Goal: Task Accomplishment & Management: Complete application form

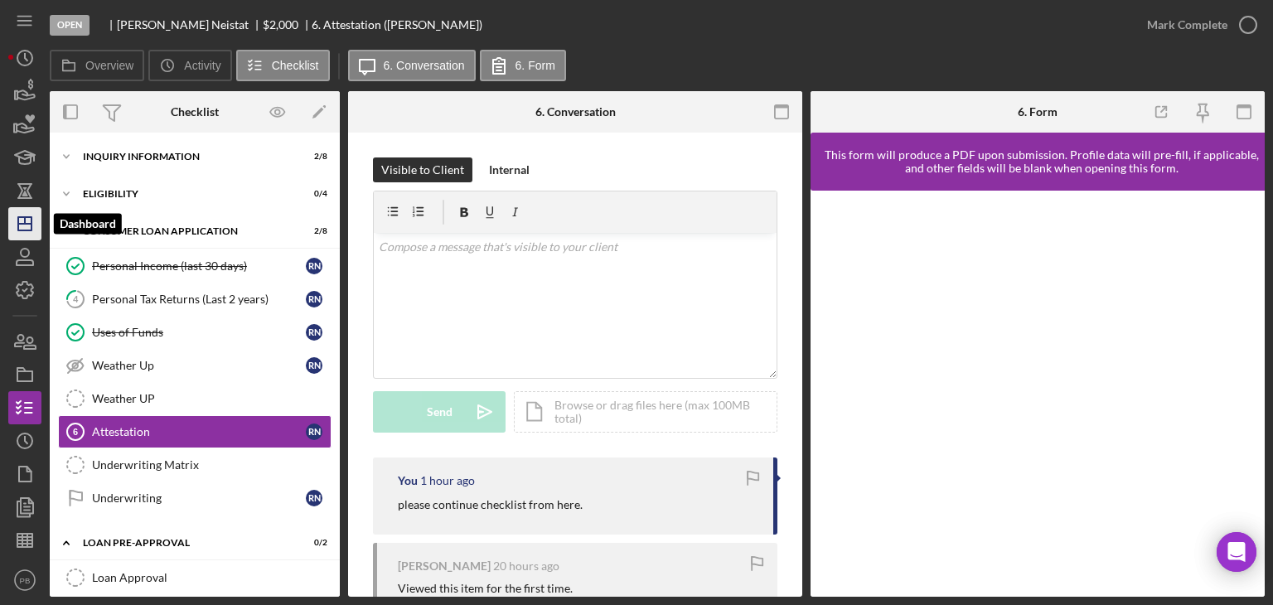
click at [31, 219] on polygon "button" at bounding box center [24, 223] width 13 height 13
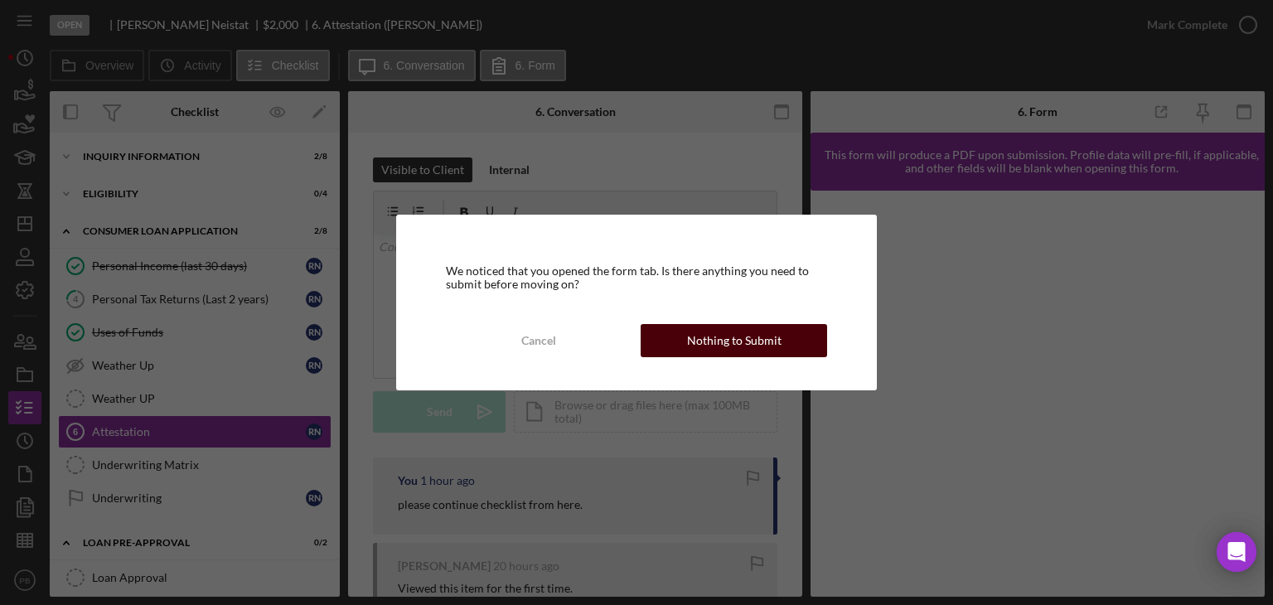
click at [774, 333] on div "Nothing to Submit" at bounding box center [734, 340] width 94 height 33
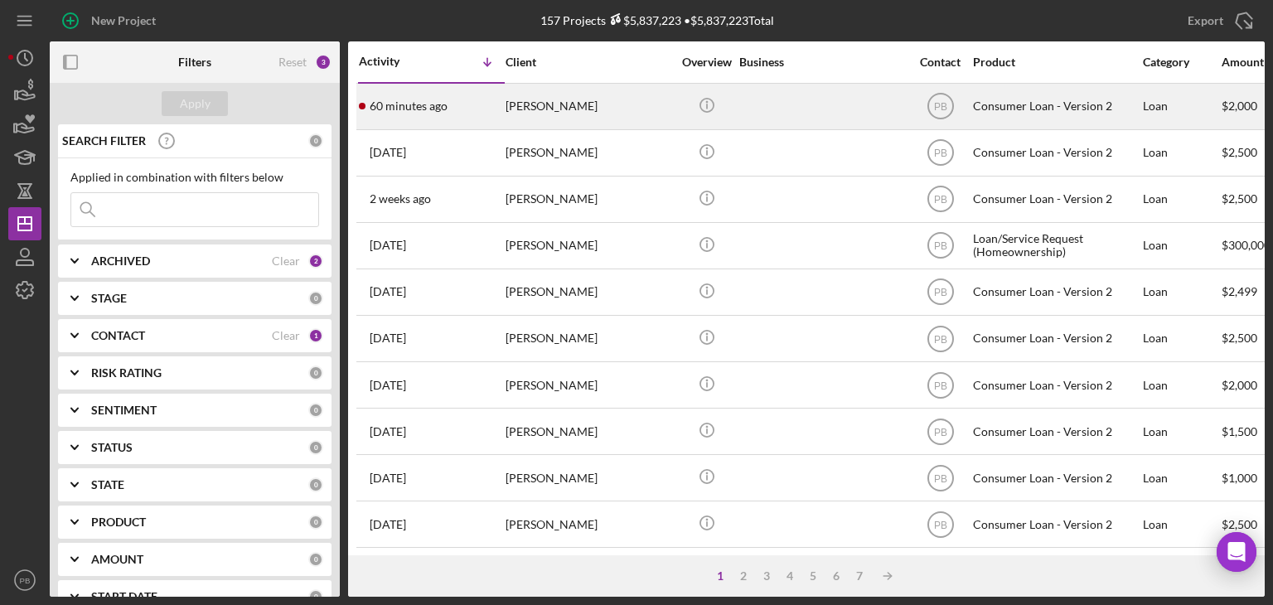
click at [526, 108] on div "[PERSON_NAME]" at bounding box center [589, 107] width 166 height 44
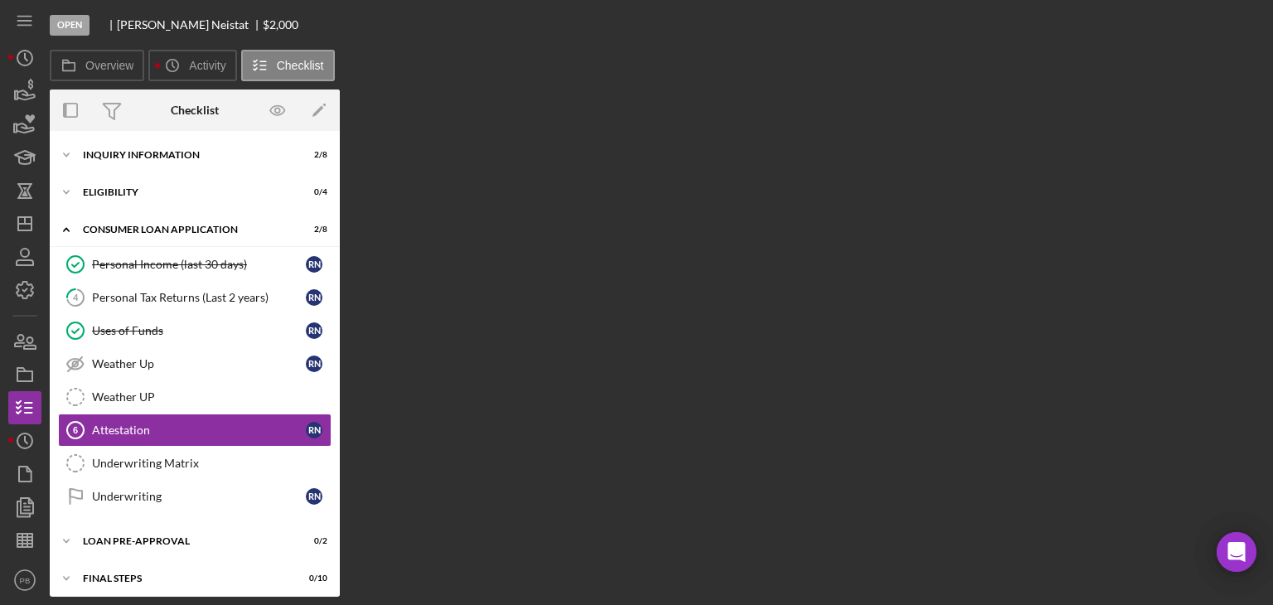
scroll to position [42, 0]
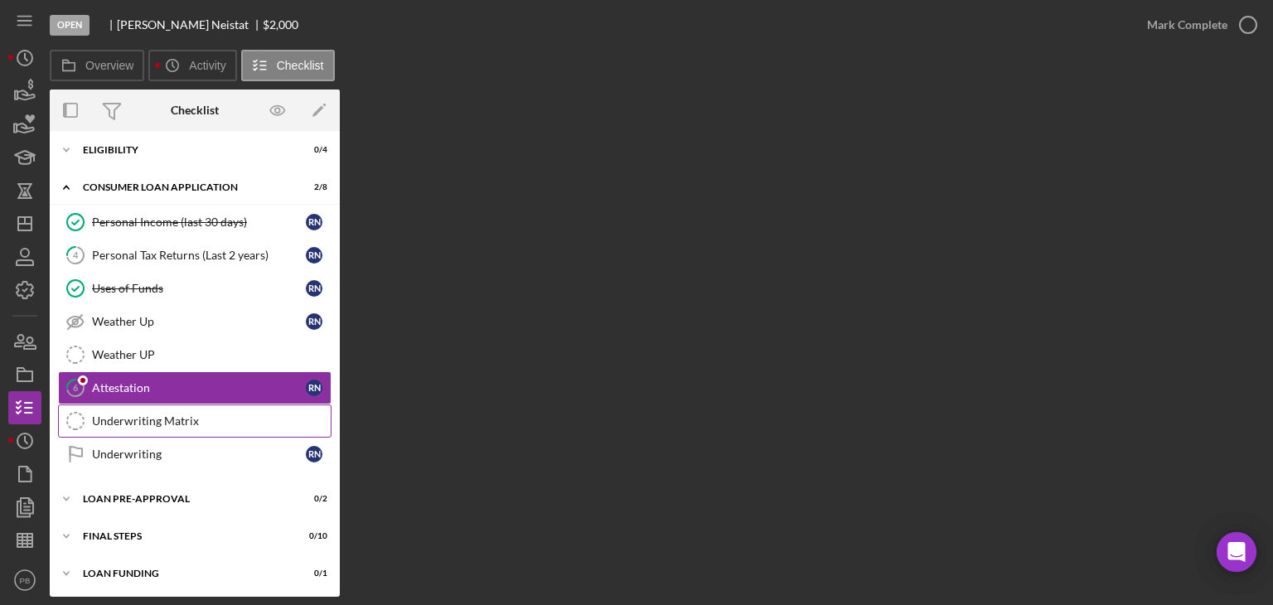
click at [116, 419] on div "Underwriting Matrix" at bounding box center [211, 420] width 239 height 13
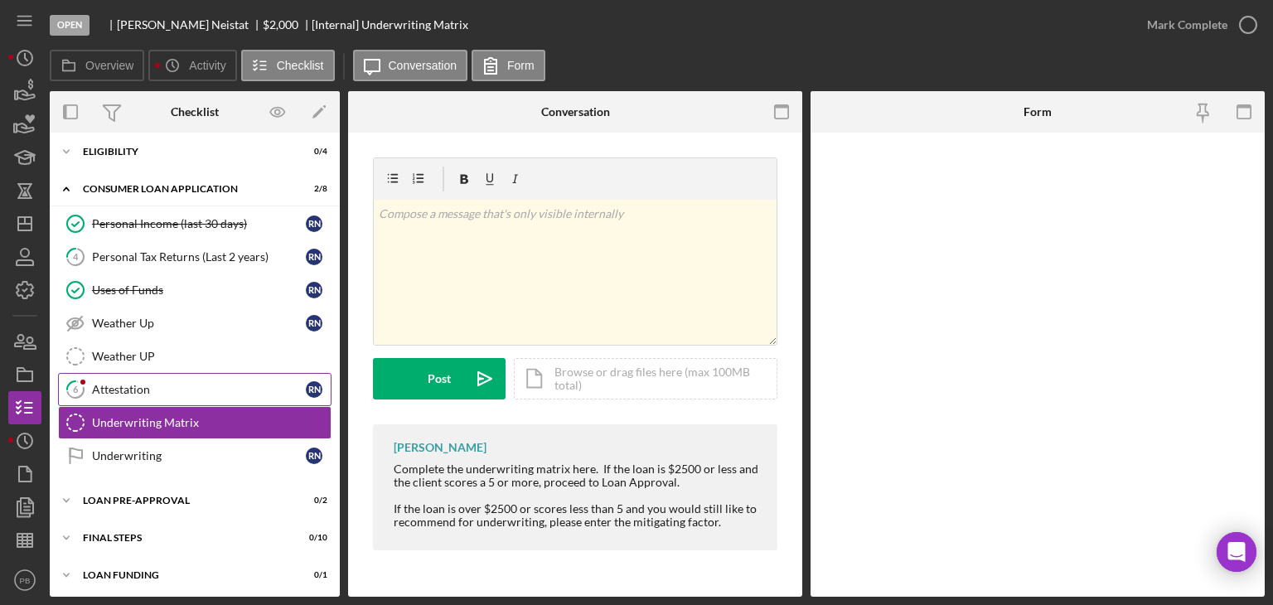
click at [142, 383] on div "Attestation" at bounding box center [199, 389] width 214 height 13
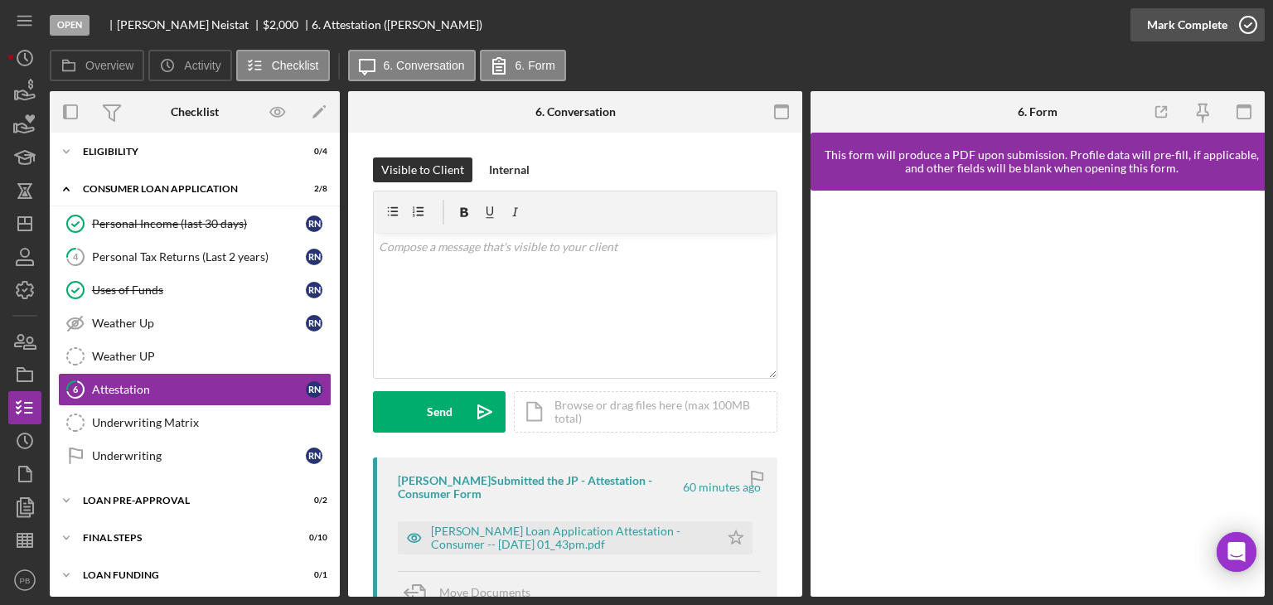
click at [1204, 29] on div "Mark Complete" at bounding box center [1187, 24] width 80 height 33
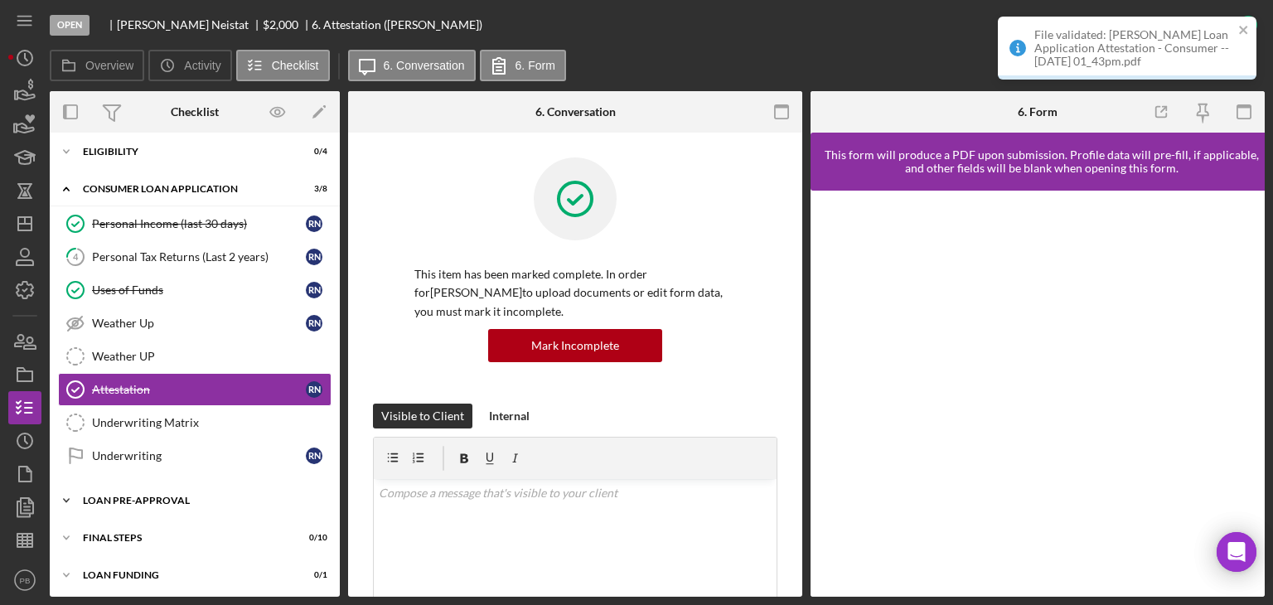
click at [120, 505] on div "Icon/Expander Loan Pre-Approval 0 / 2" at bounding box center [195, 500] width 290 height 33
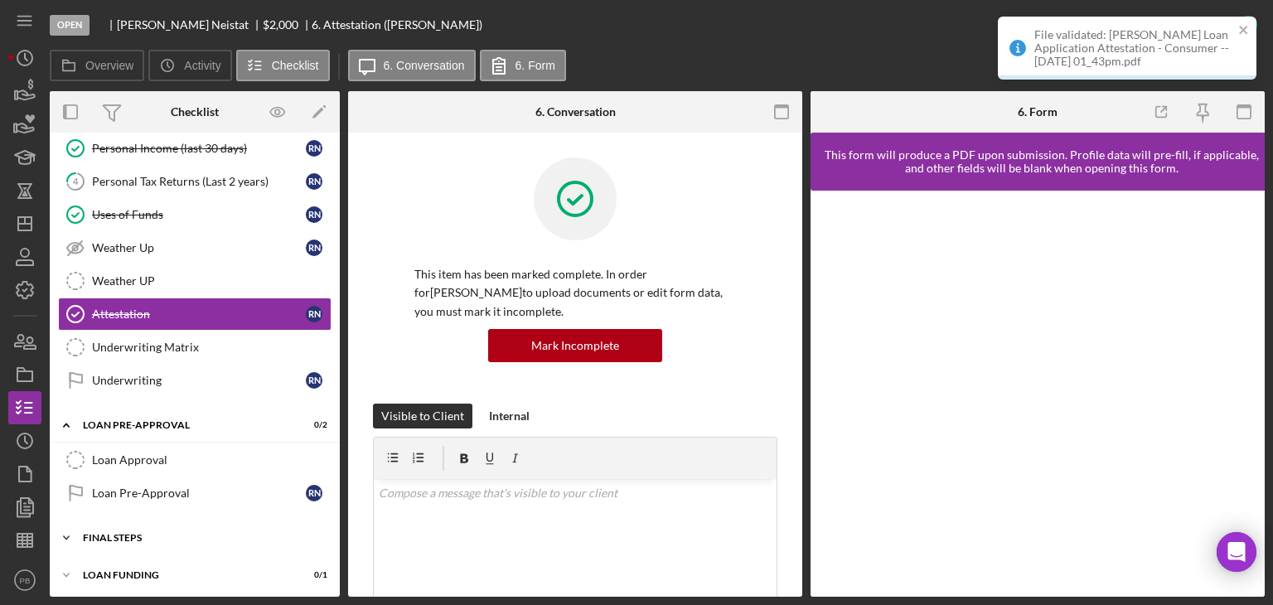
click at [140, 533] on div "FINAL STEPS" at bounding box center [201, 538] width 236 height 10
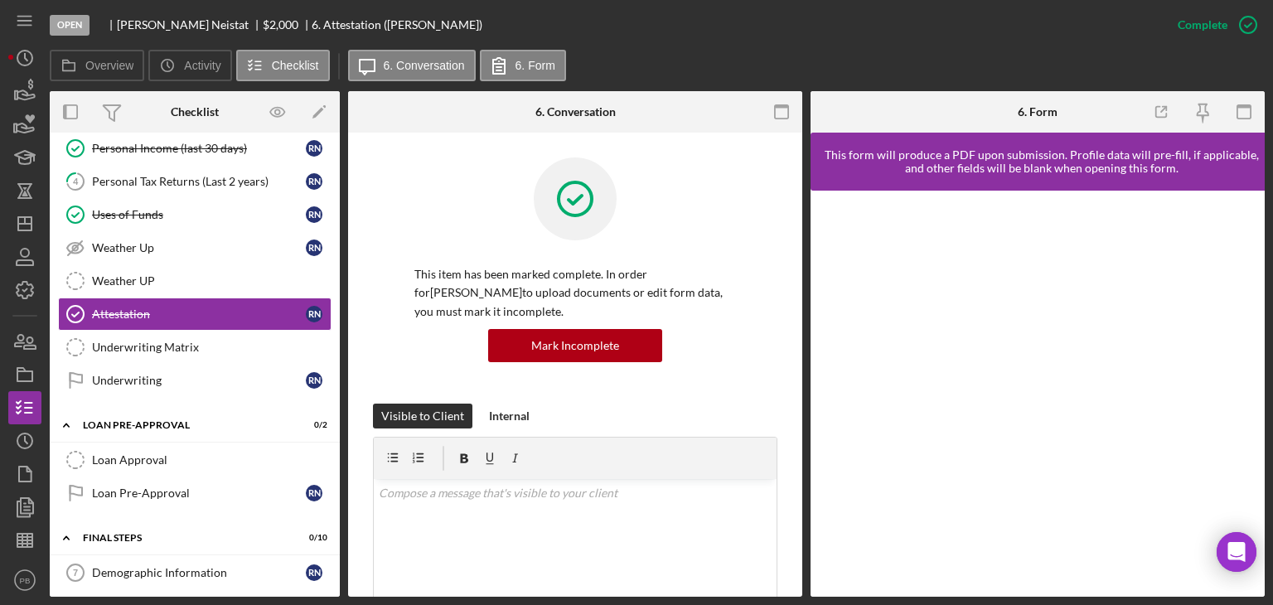
scroll to position [449, 0]
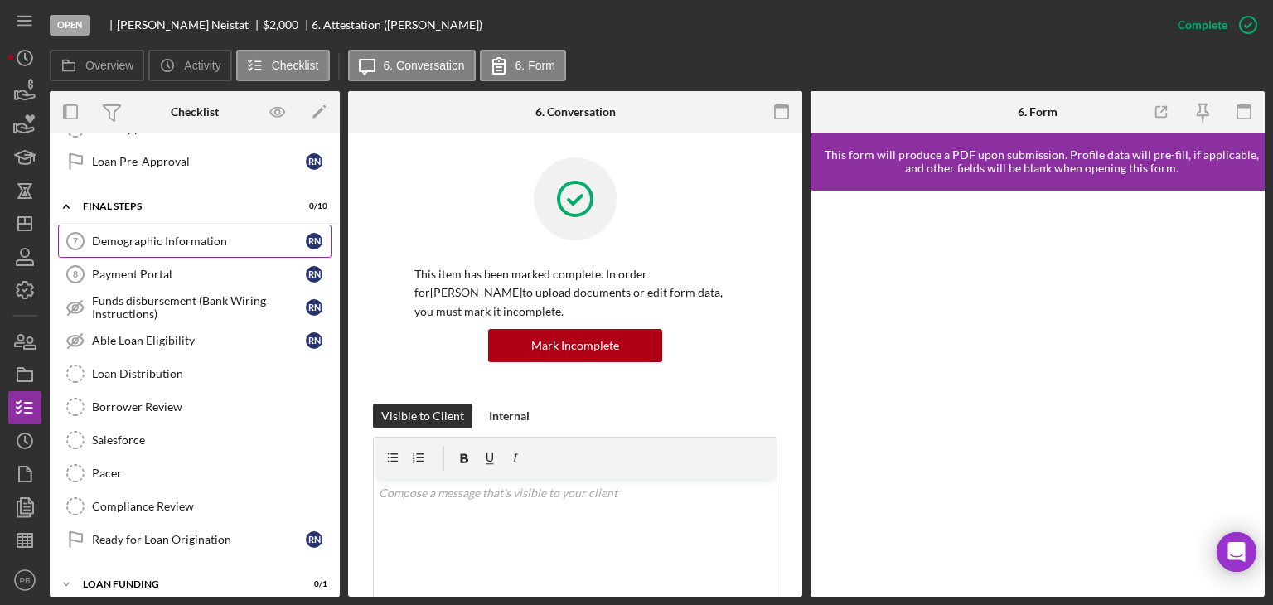
click at [178, 237] on div "Demographic Information" at bounding box center [199, 241] width 214 height 13
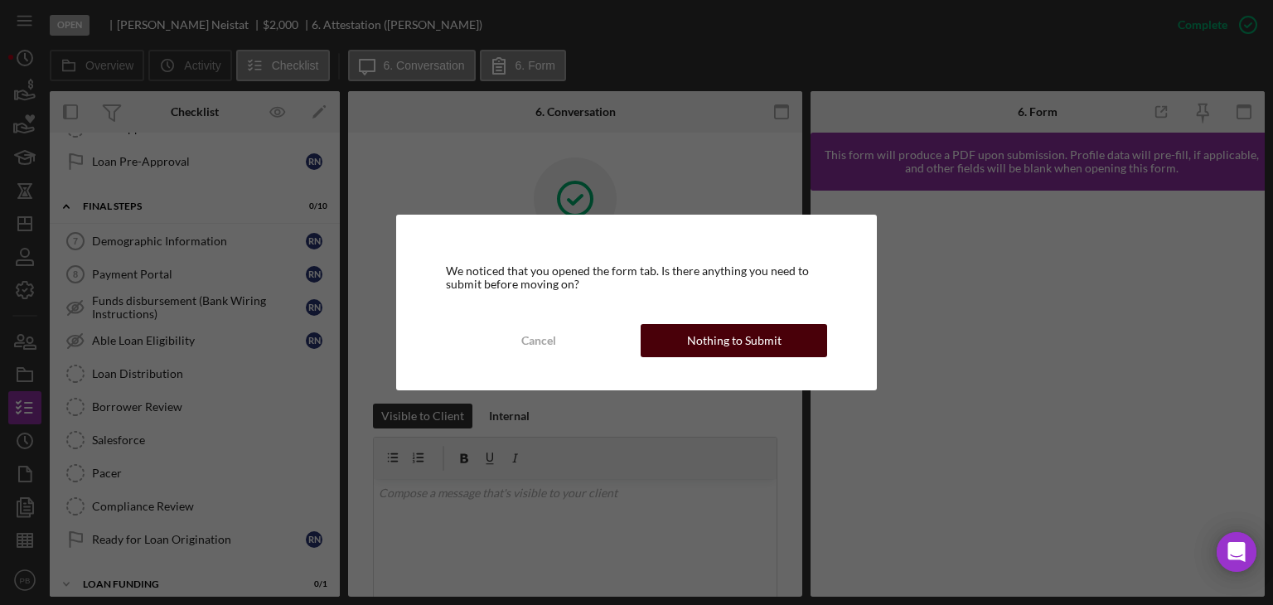
click at [731, 349] on div "Nothing to Submit" at bounding box center [734, 340] width 94 height 33
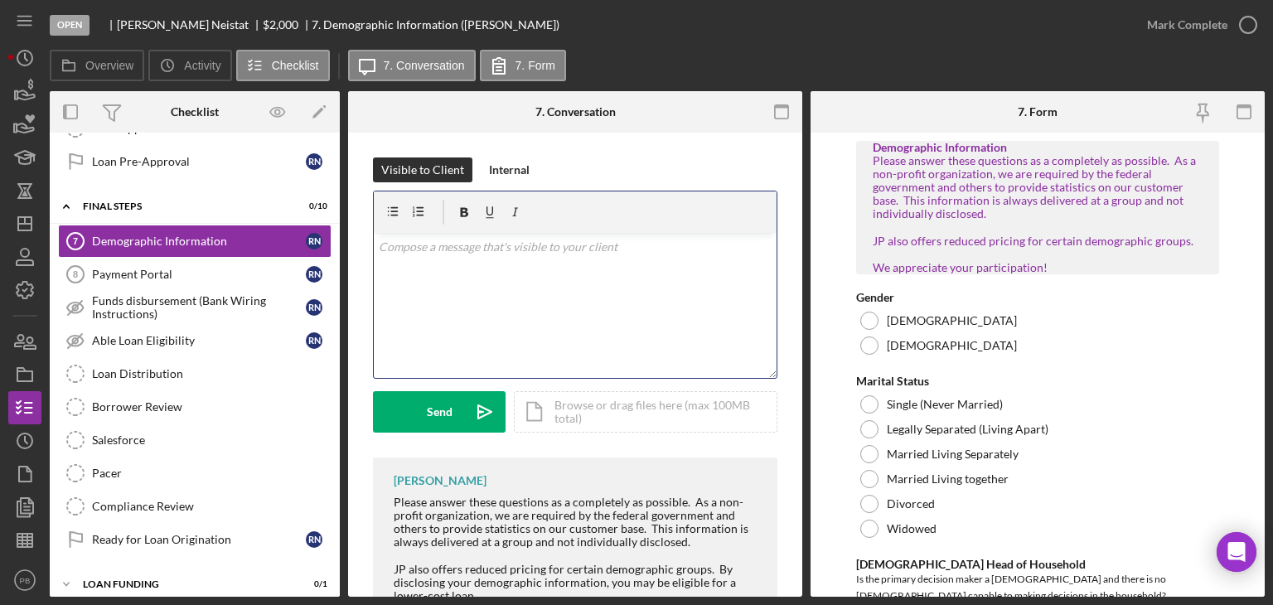
click at [550, 303] on div "v Color teal Color pink Remove color Add row above Add row below Add column bef…" at bounding box center [575, 305] width 403 height 145
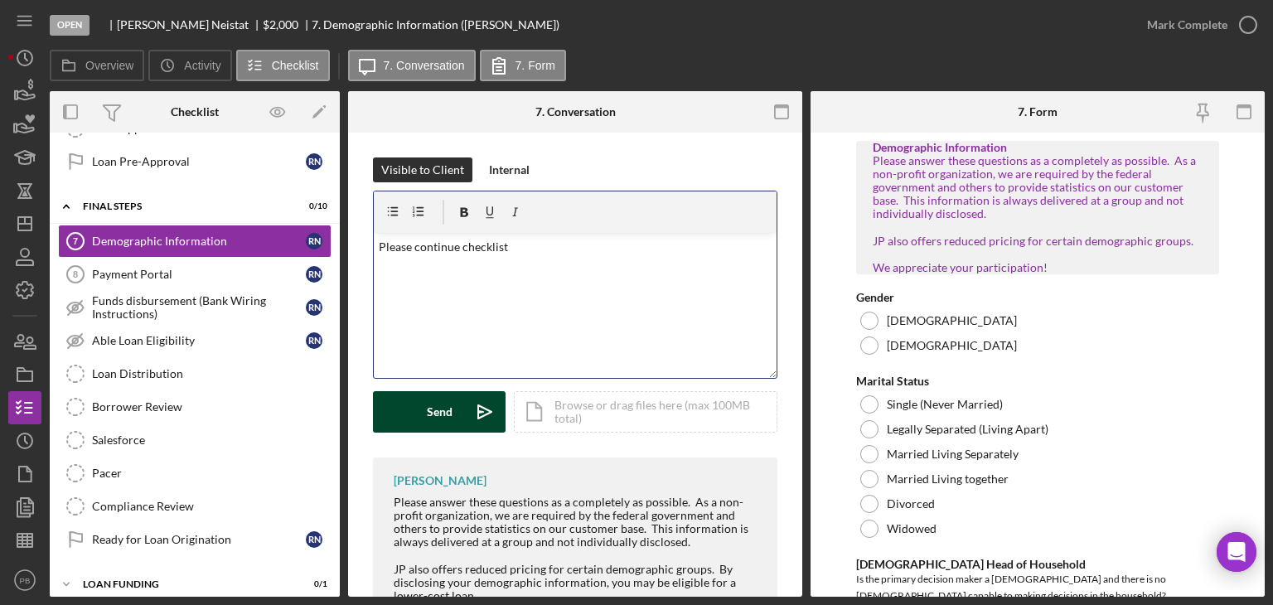
click at [441, 411] on div "Send" at bounding box center [440, 411] width 26 height 41
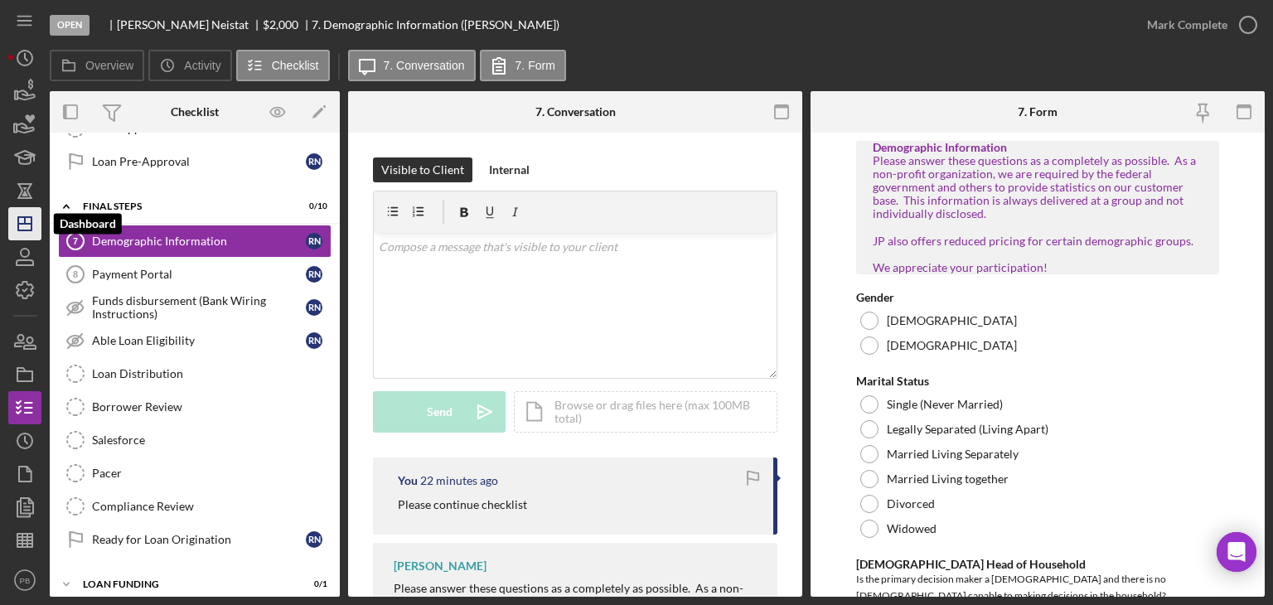
click at [29, 224] on line "button" at bounding box center [24, 224] width 13 height 0
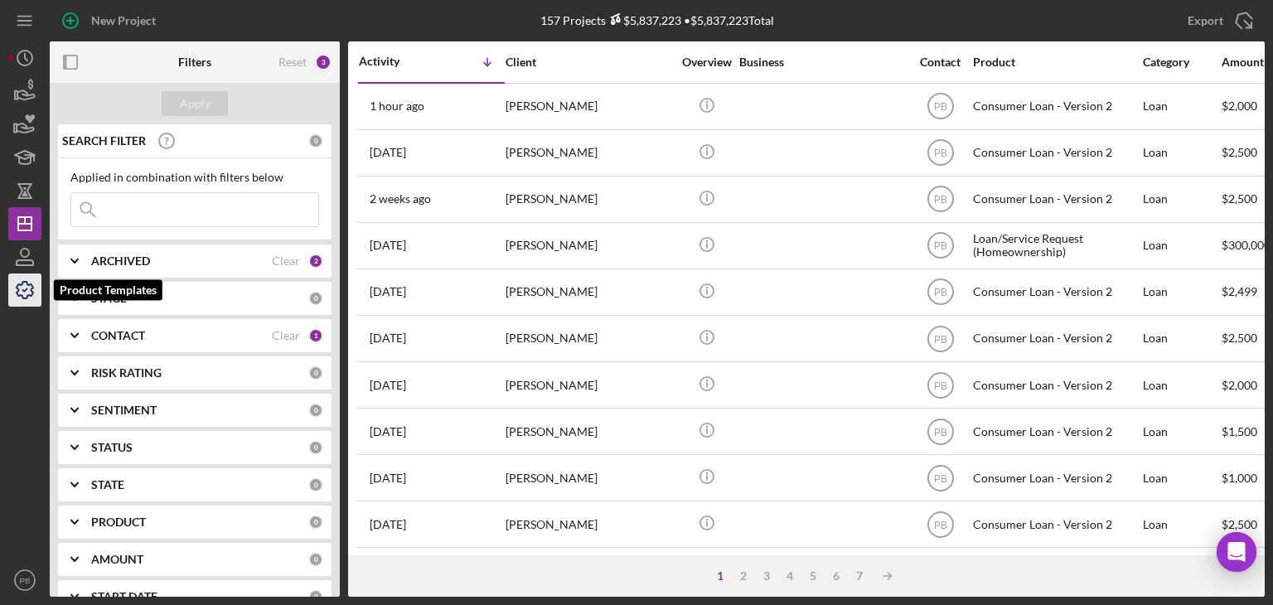
click at [14, 287] on icon "button" at bounding box center [24, 289] width 41 height 41
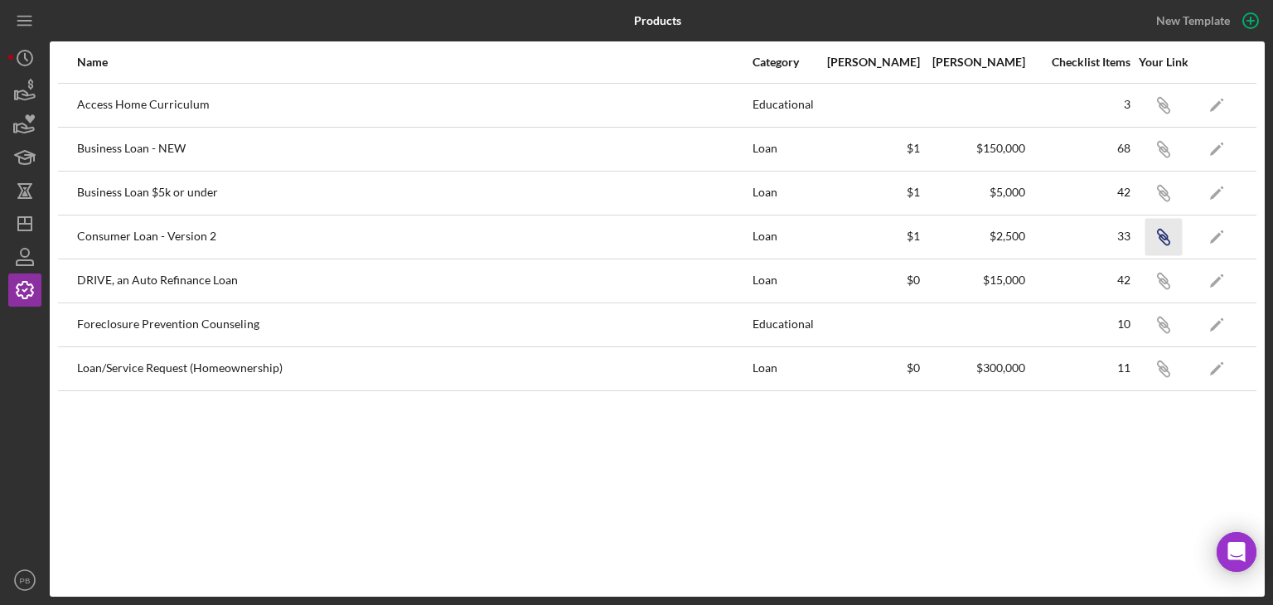
click at [1170, 236] on icon "Icon/Link" at bounding box center [1163, 236] width 37 height 37
